Goal: Use online tool/utility: Utilize a website feature to perform a specific function

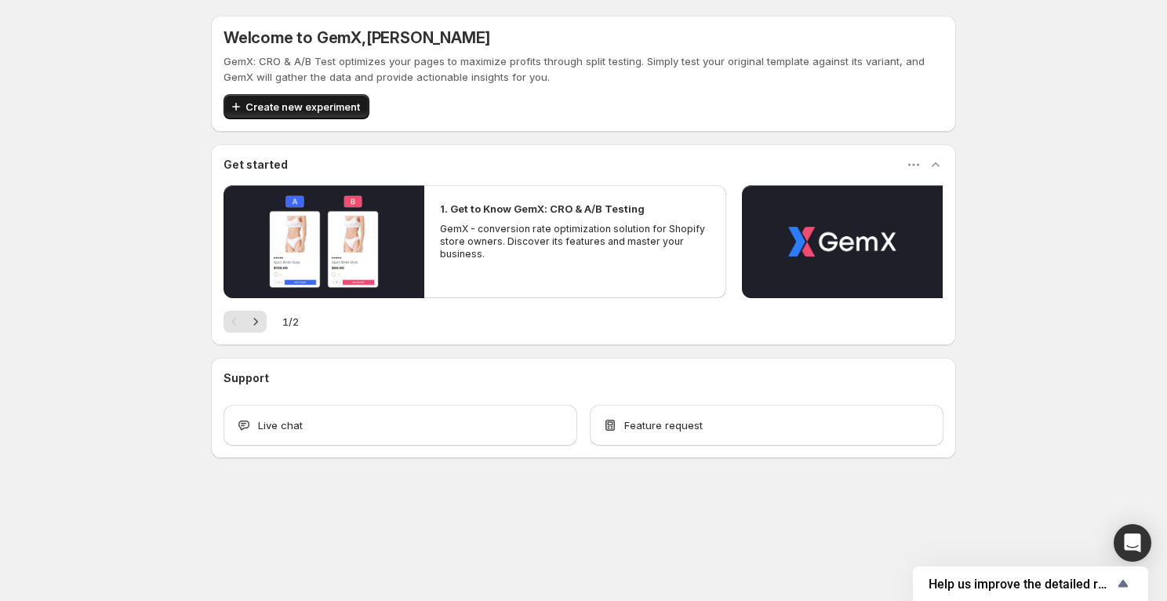
click at [305, 107] on span "Create new experiment" at bounding box center [303, 107] width 115 height 16
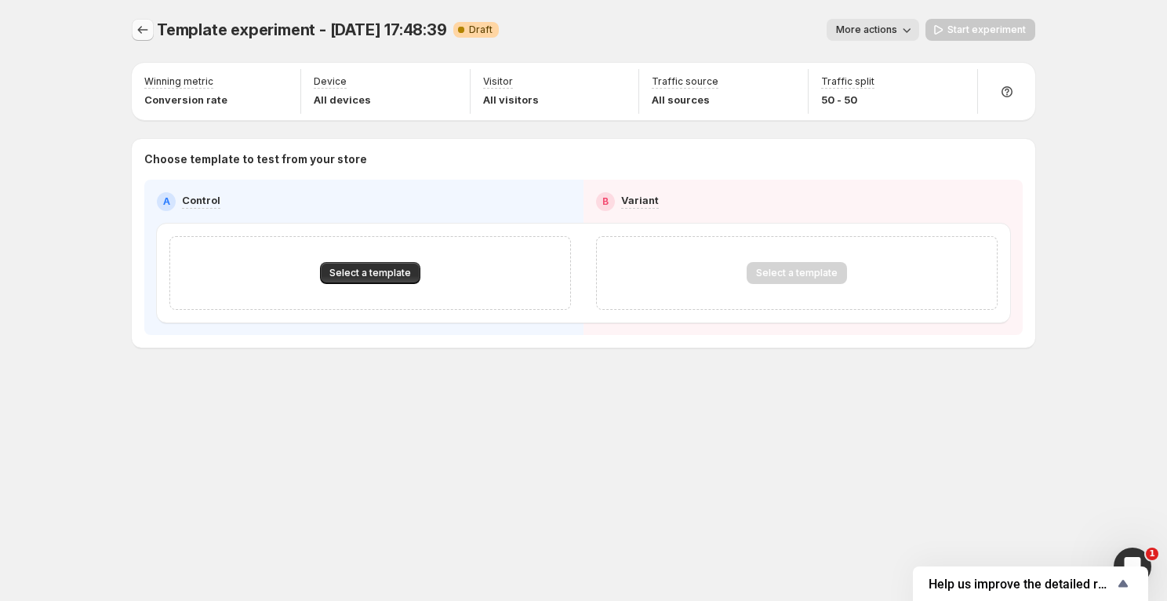
click at [147, 29] on icon "Experiments" at bounding box center [143, 30] width 16 height 16
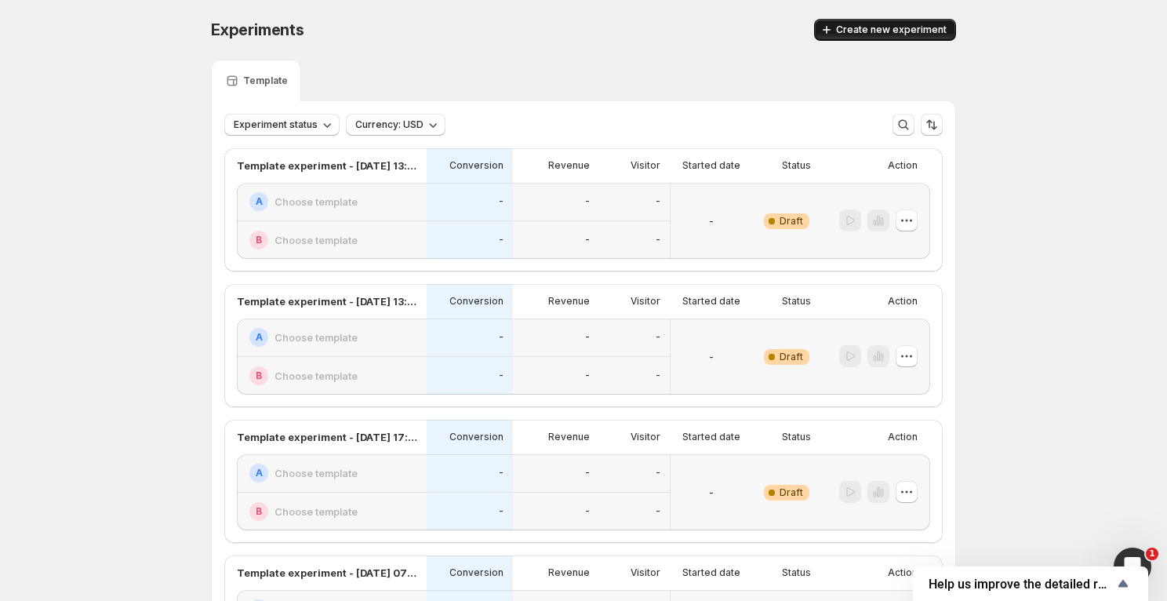
click at [868, 30] on span "Create new experiment" at bounding box center [891, 30] width 111 height 13
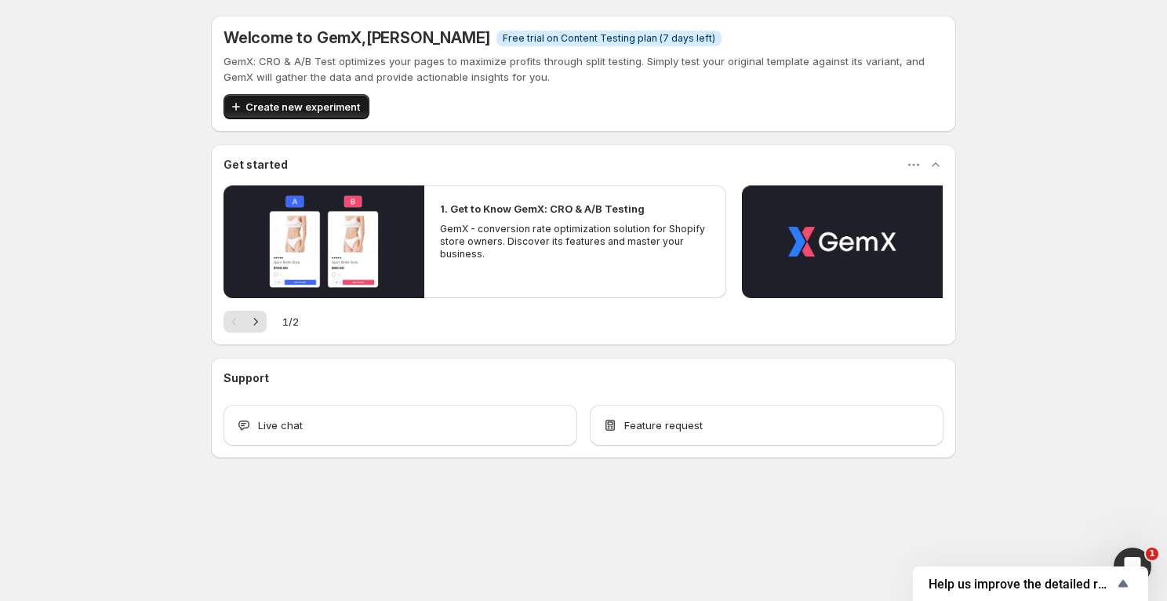
click at [337, 107] on span "Create new experiment" at bounding box center [303, 107] width 115 height 16
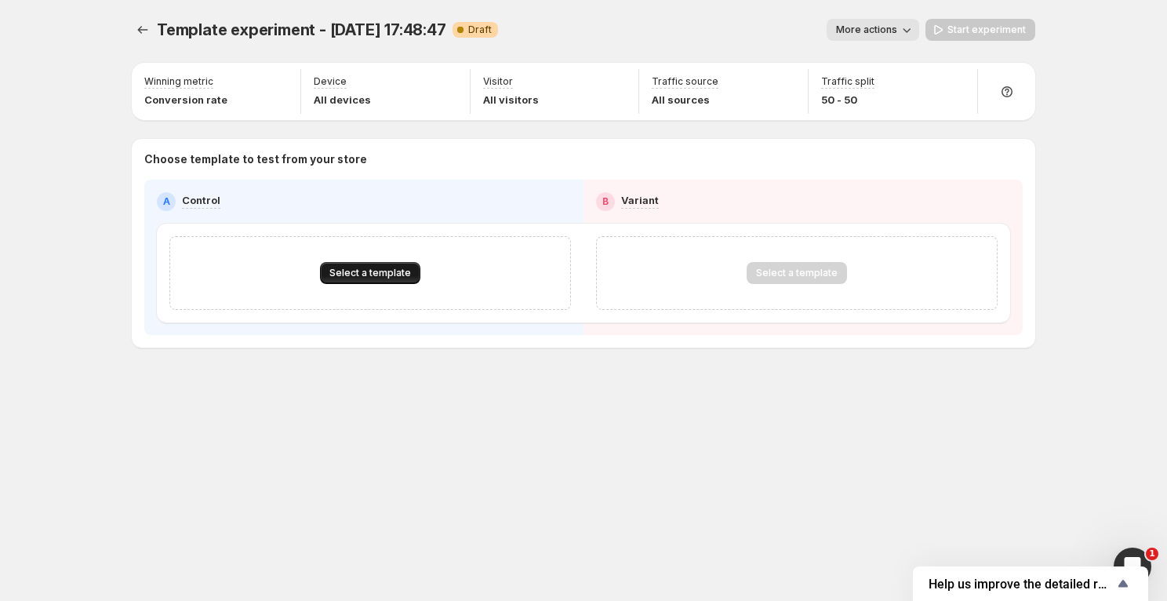
click at [355, 279] on button "Select a template" at bounding box center [370, 273] width 100 height 22
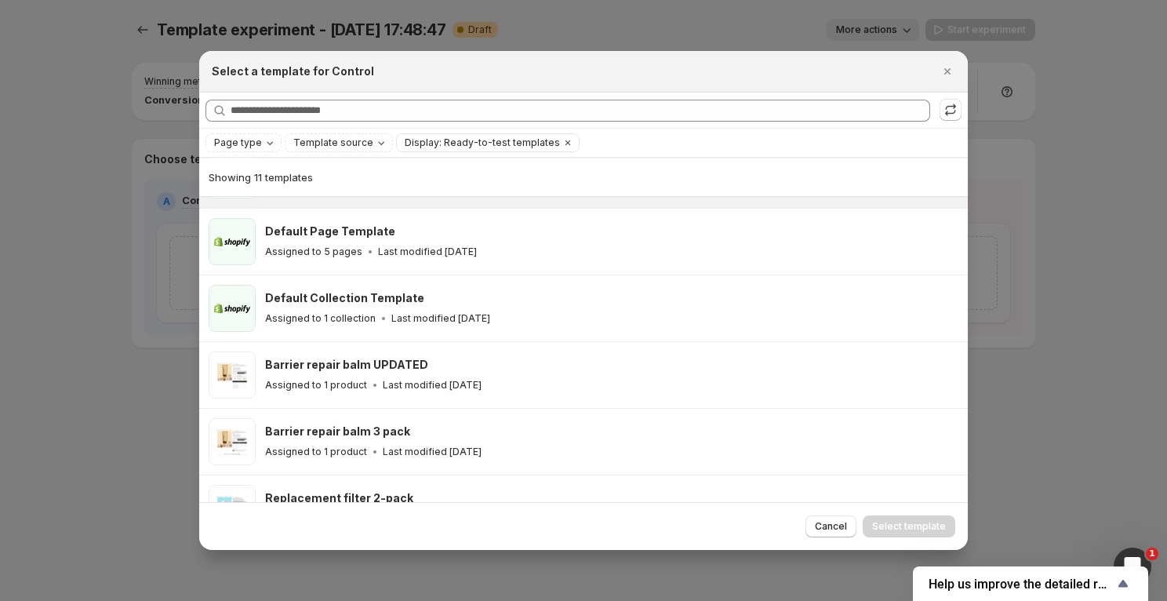
scroll to position [186, 0]
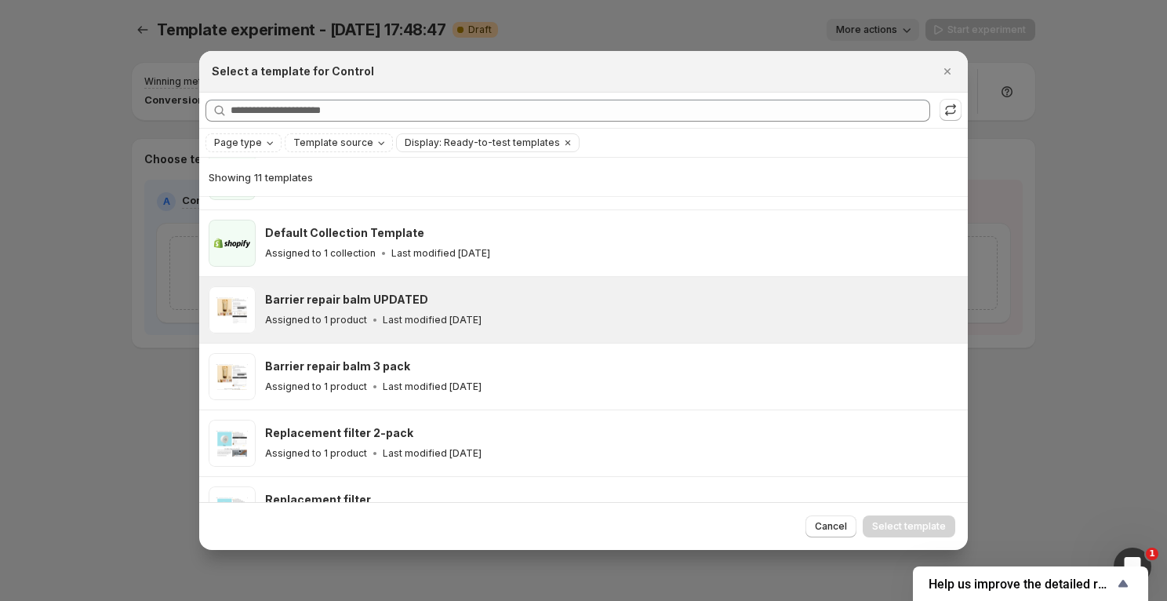
click at [499, 299] on div "Barrier repair balm UPDATED" at bounding box center [609, 300] width 689 height 16
click at [895, 518] on button "Select template" at bounding box center [909, 526] width 93 height 22
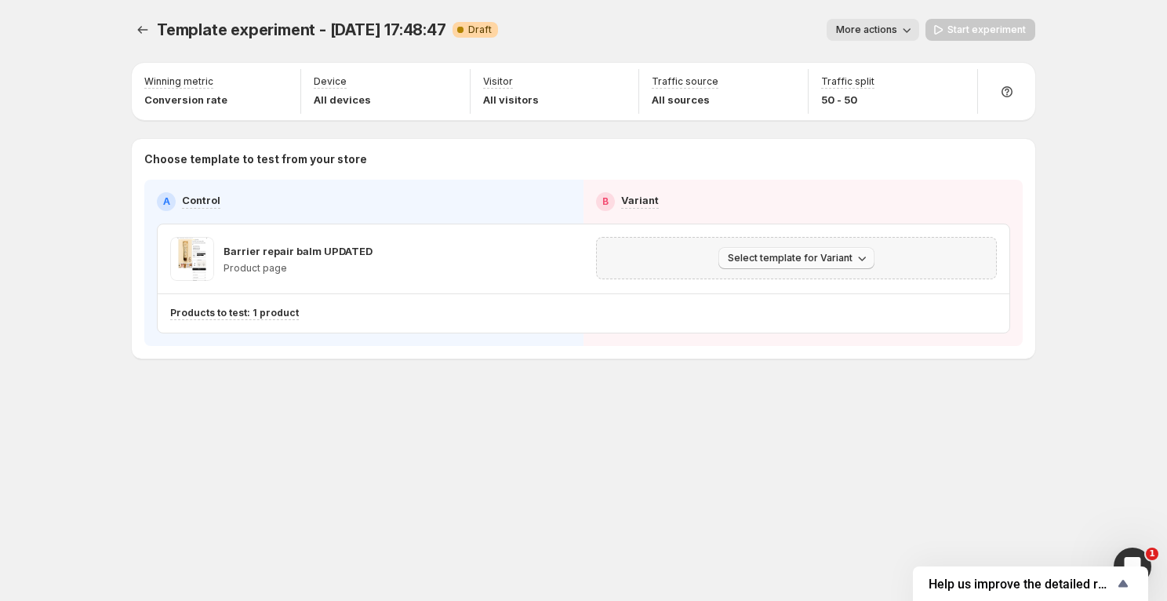
click at [760, 257] on span "Select template for Variant" at bounding box center [790, 258] width 125 height 13
click at [738, 321] on span "Create Variant based on Control" at bounding box center [799, 317] width 160 height 13
